Goal: Task Accomplishment & Management: Manage account settings

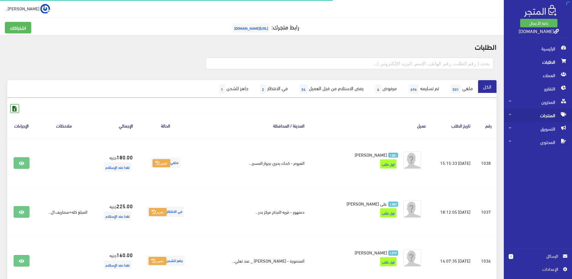
click at [529, 115] on span "المنتجات" at bounding box center [538, 114] width 58 height 13
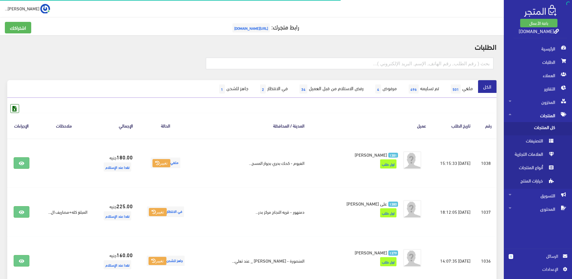
click at [532, 127] on span "كل المنتجات" at bounding box center [532, 128] width 46 height 13
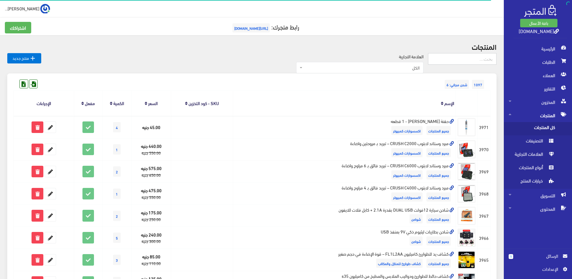
click at [449, 61] on input "text" at bounding box center [462, 59] width 68 height 12
type input "الدهان"
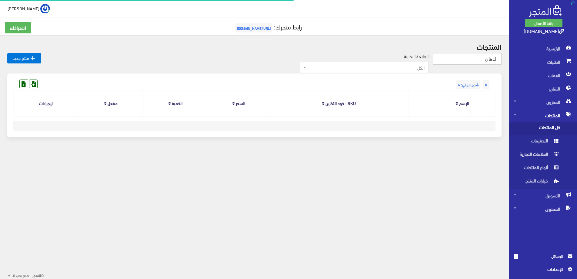
click at [494, 59] on input "الدهان" at bounding box center [467, 59] width 68 height 12
type input "دهان"
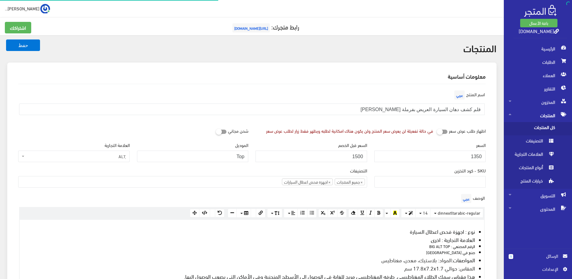
select select
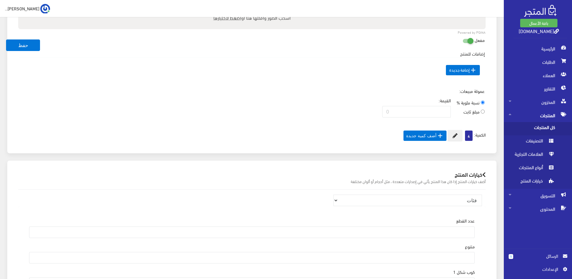
scroll to position [731, 0]
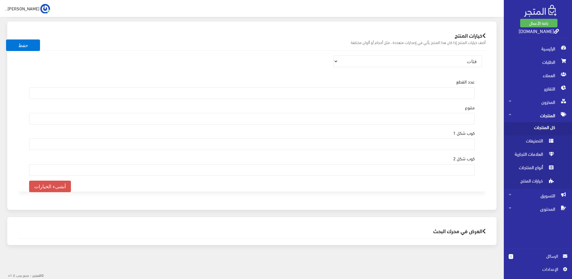
click at [443, 230] on h2 "العرض في محرك البحث" at bounding box center [251, 231] width 467 height 6
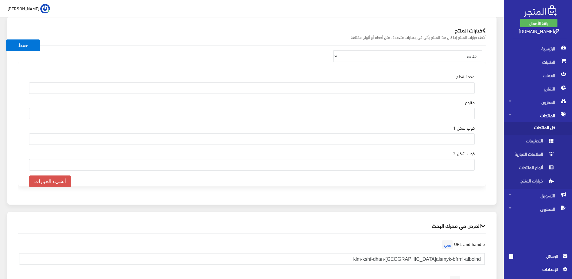
scroll to position [935, 0]
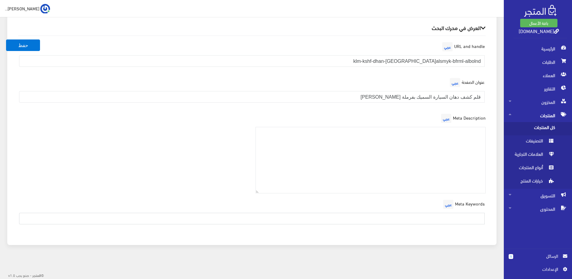
click at [456, 216] on input "text" at bounding box center [251, 218] width 465 height 12
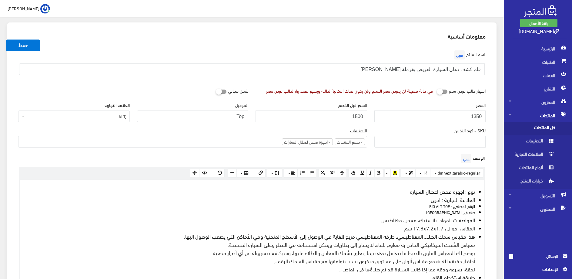
scroll to position [8, 0]
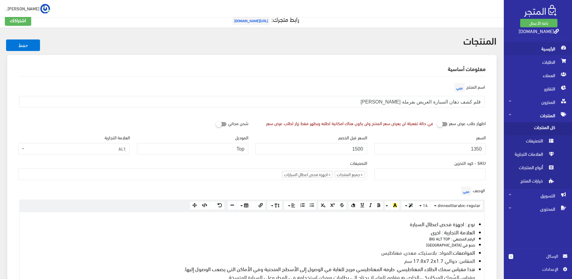
click at [541, 47] on span "الرئيسية" at bounding box center [538, 48] width 58 height 13
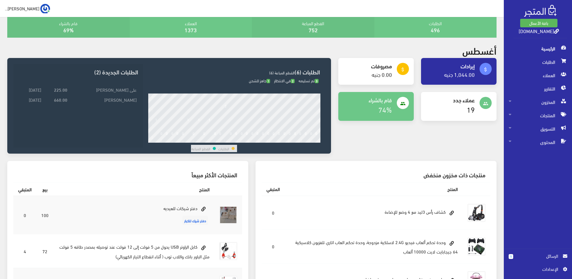
scroll to position [93, 0]
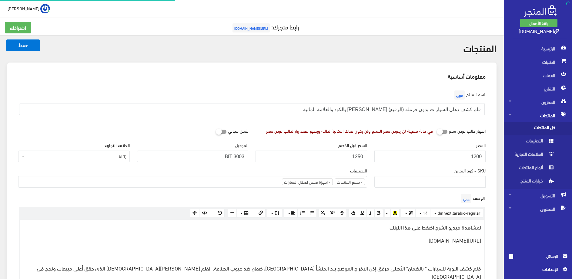
select select
click at [447, 157] on input "1200" at bounding box center [430, 156] width 112 height 12
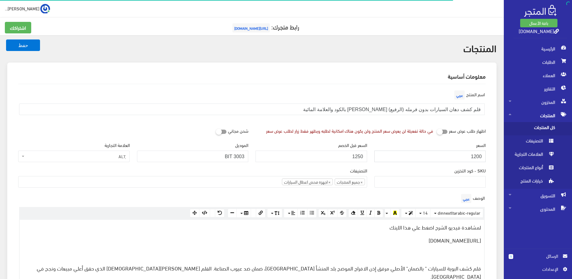
click at [447, 157] on input "1200" at bounding box center [430, 156] width 112 height 12
type input "1150"
click at [31, 43] on button "حفظ" at bounding box center [23, 45] width 34 height 12
